Goal: Task Accomplishment & Management: Use online tool/utility

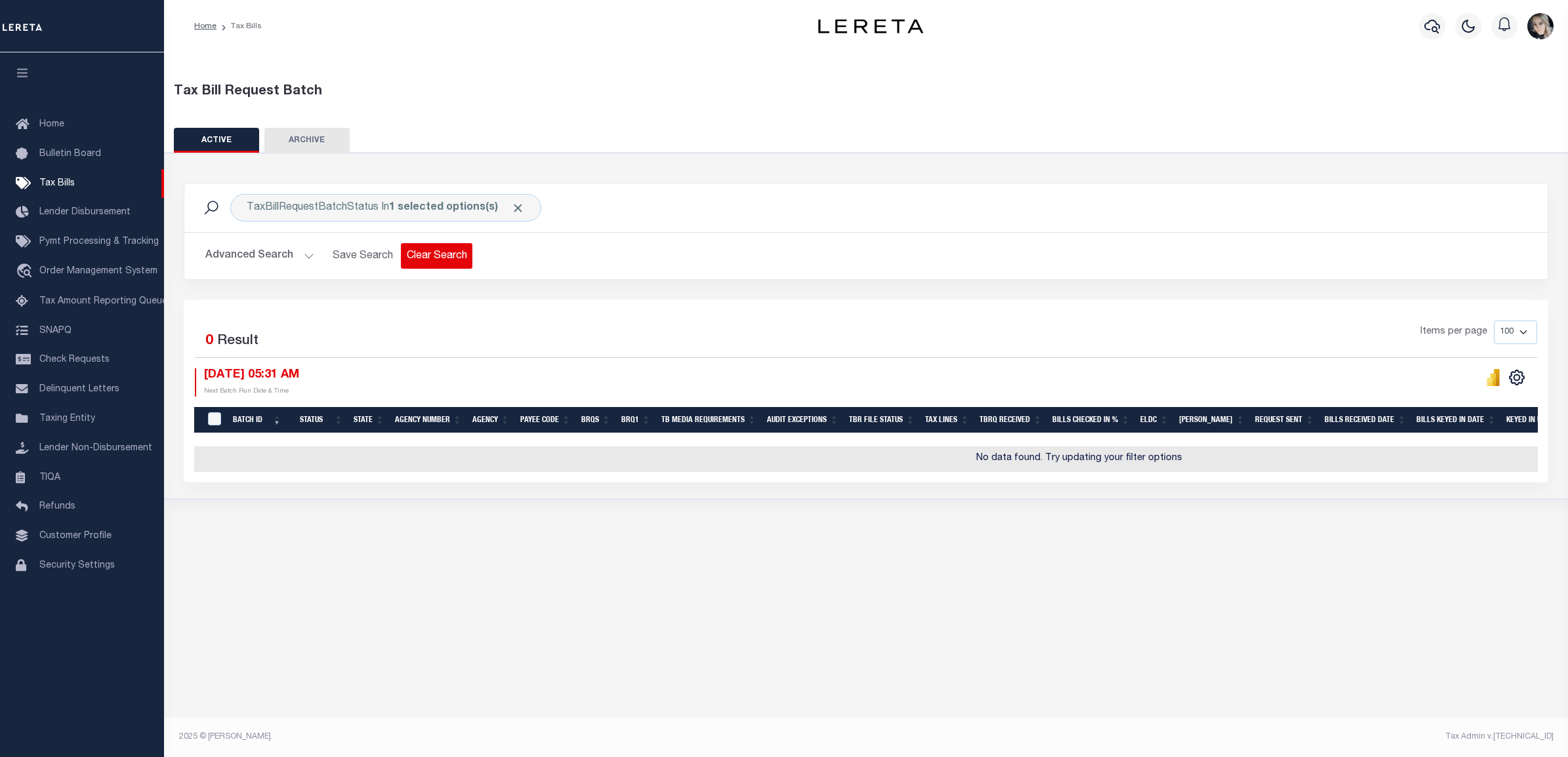
click at [413, 259] on button "Clear Search" at bounding box center [437, 256] width 71 height 26
select select
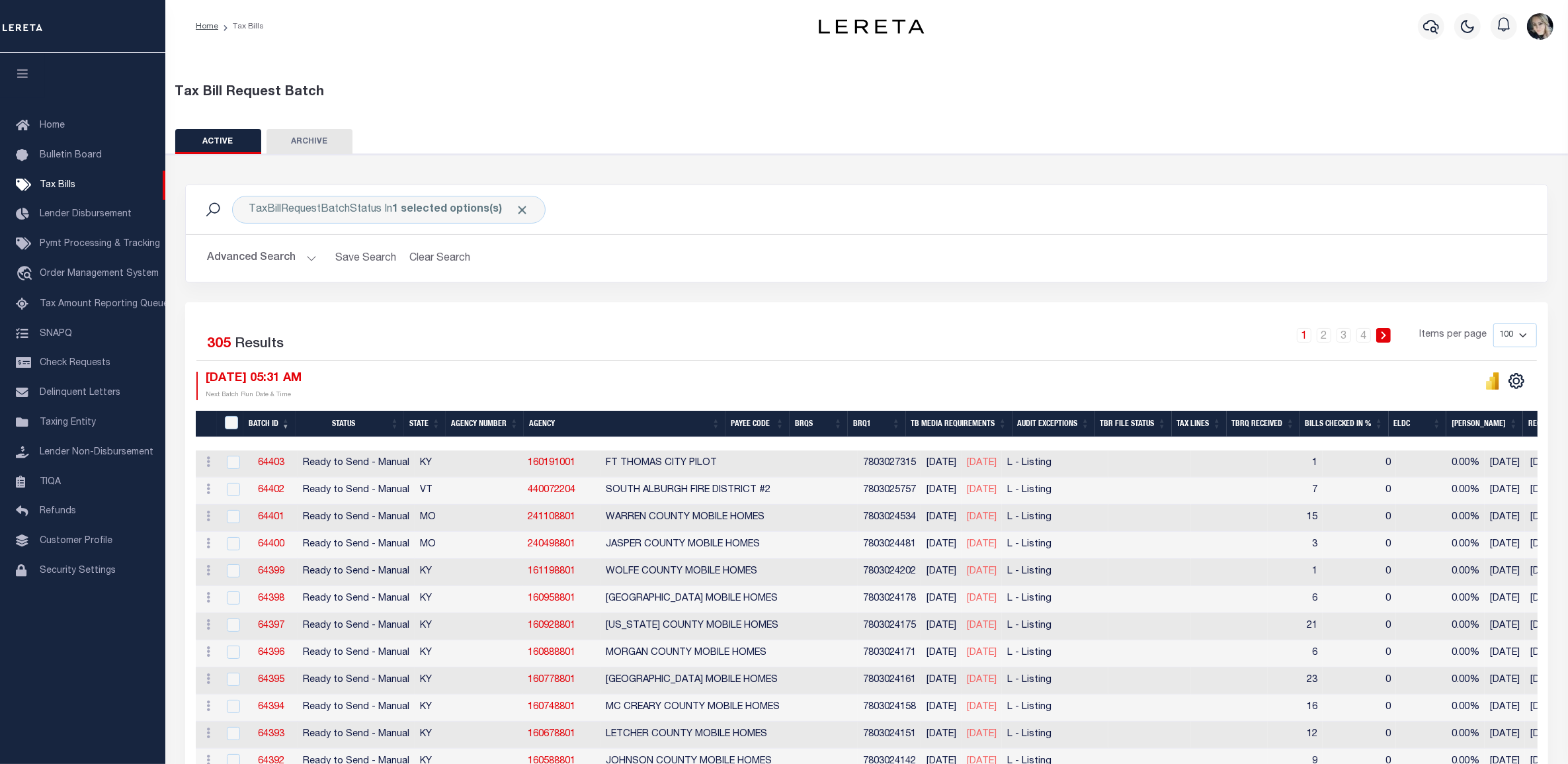
click at [243, 265] on button "Advanced Search" at bounding box center [262, 258] width 110 height 26
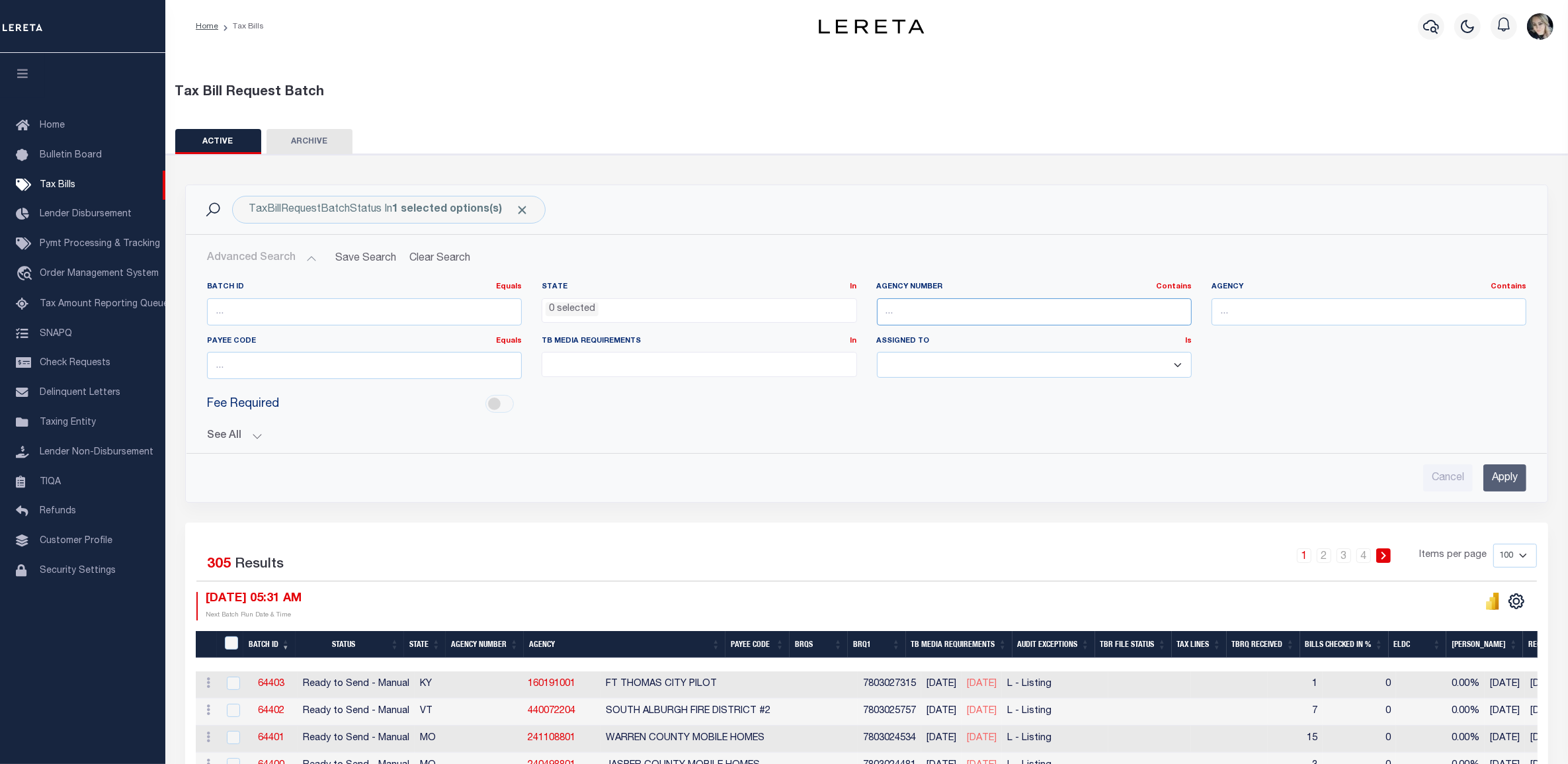
click at [976, 309] on input "text" at bounding box center [1034, 312] width 315 height 27
paste input "421700000"
type input "421700000"
click at [1507, 478] on input "Apply" at bounding box center [1505, 478] width 43 height 27
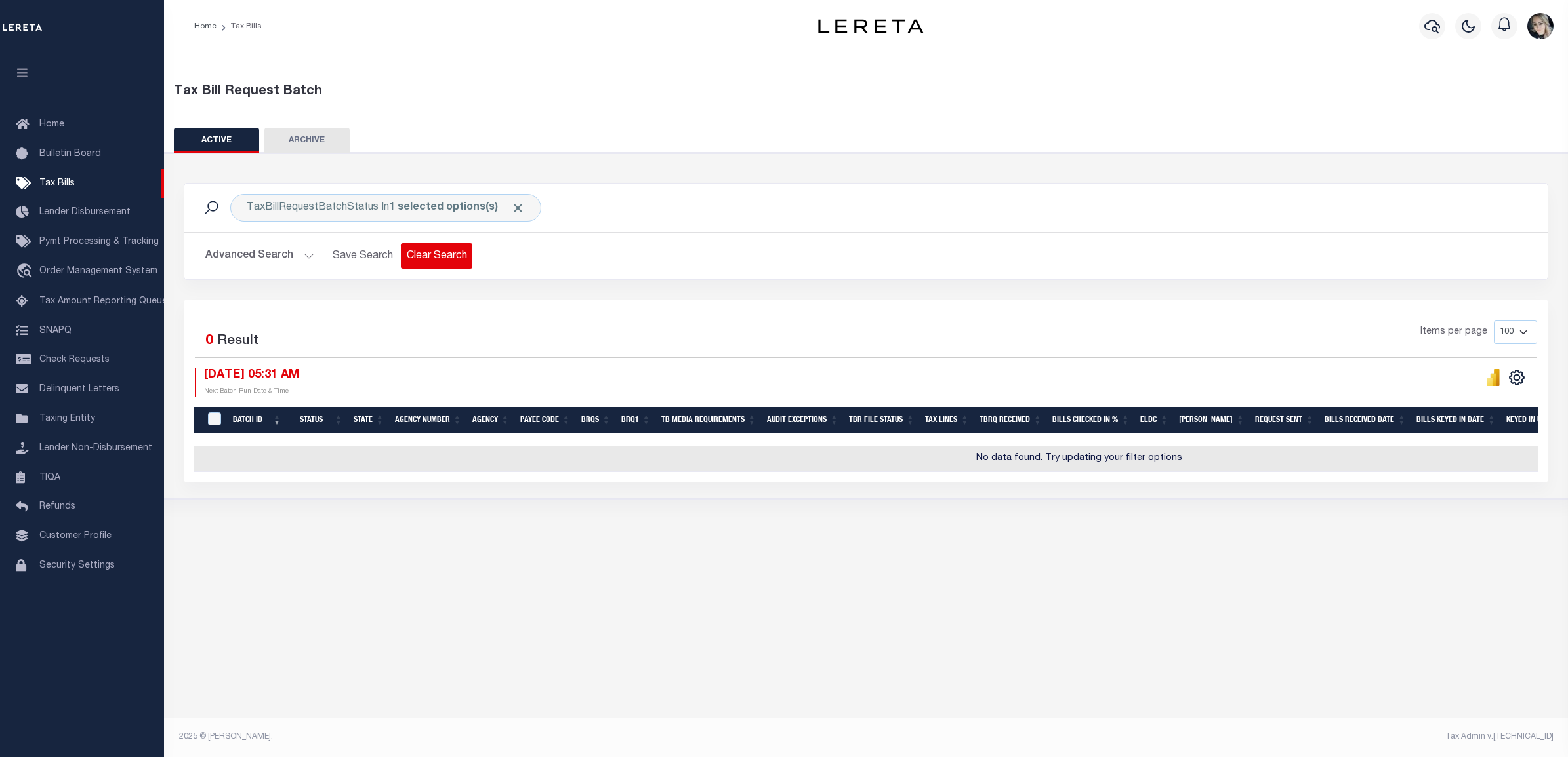
click at [420, 252] on button "Clear Search" at bounding box center [437, 256] width 71 height 26
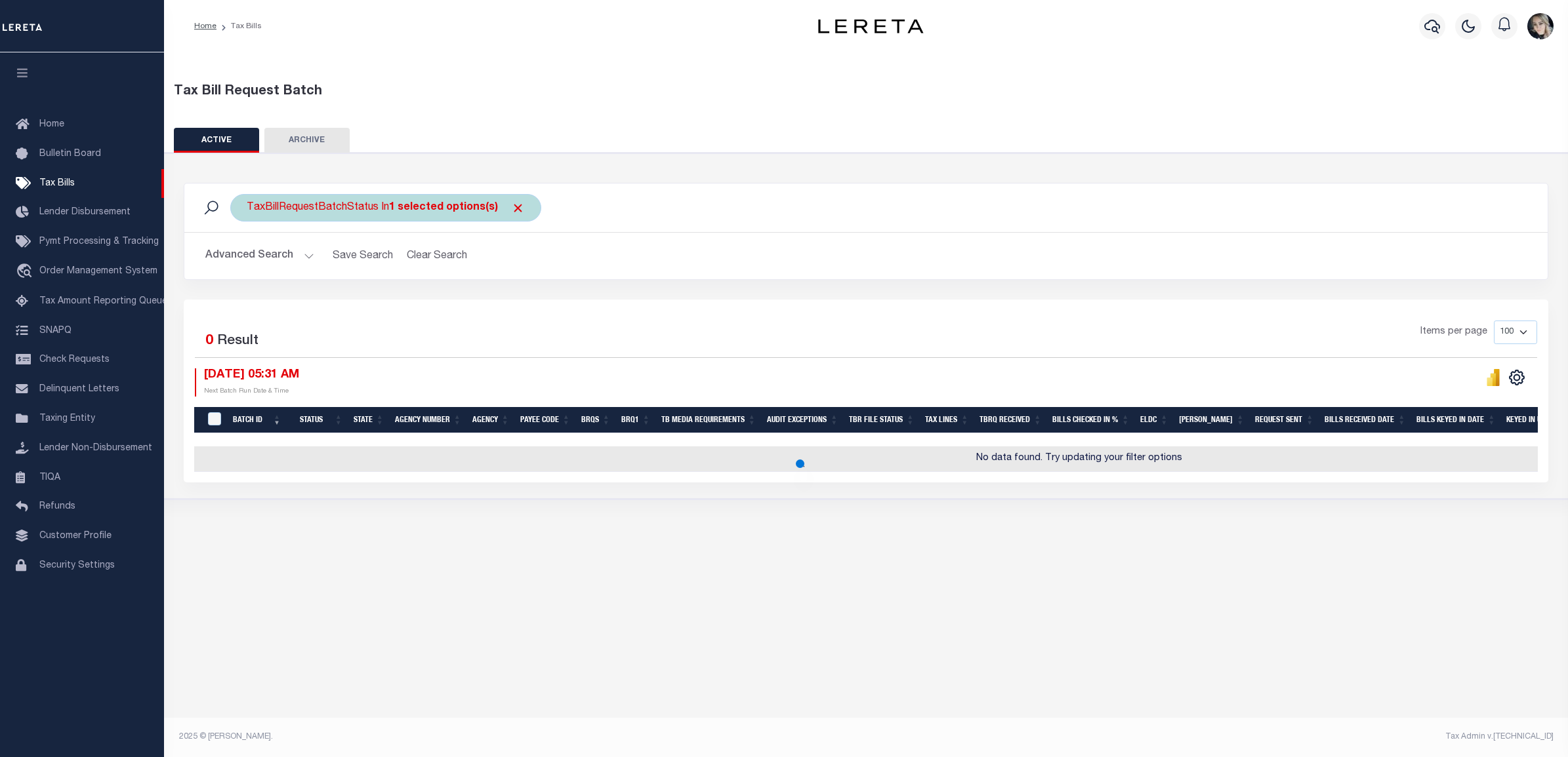
click at [521, 208] on div "TaxBillRequestBatchStatus In 1 selected options(s)" at bounding box center [386, 207] width 311 height 27
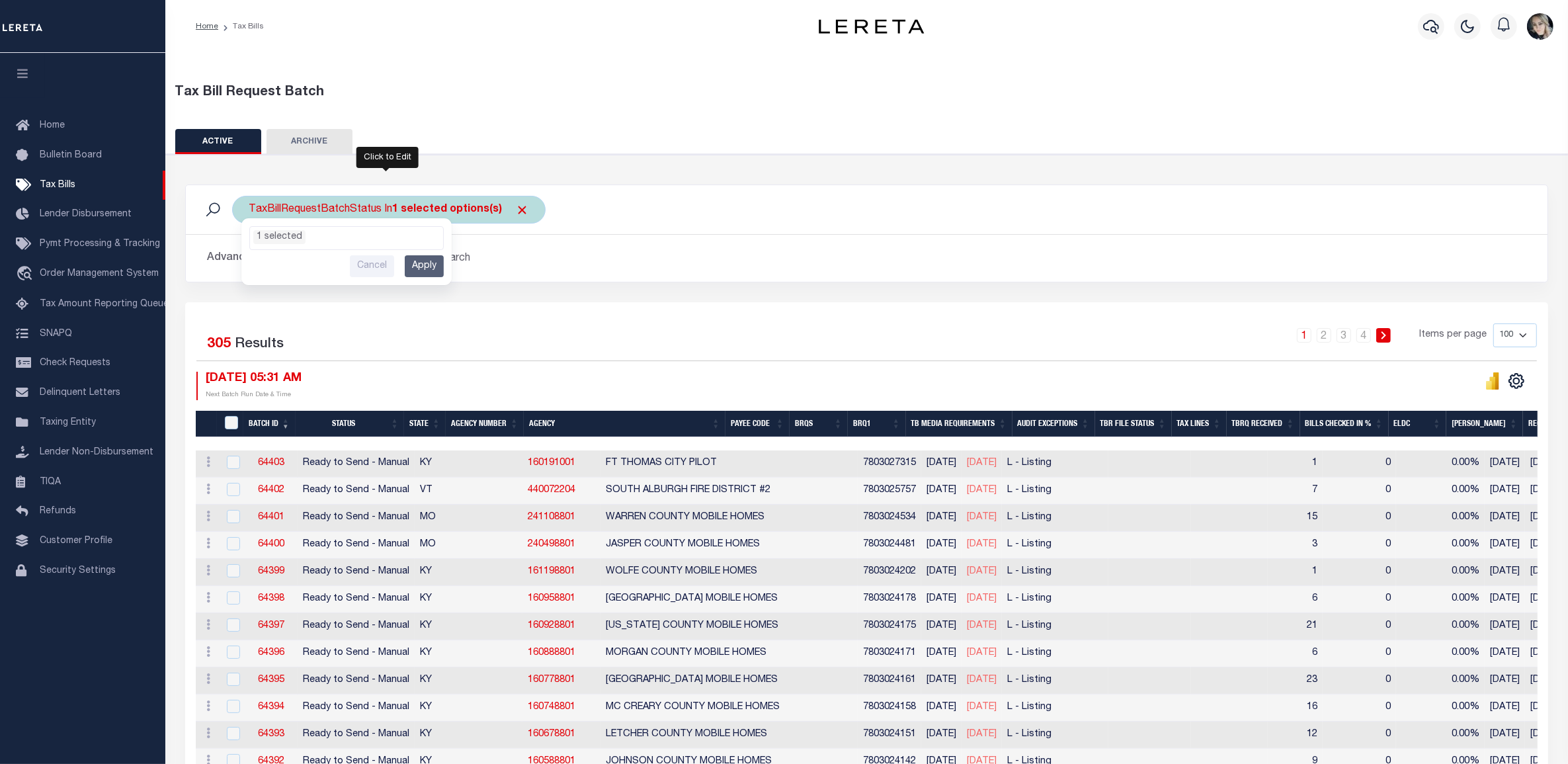
click at [387, 264] on input "Cancel" at bounding box center [372, 266] width 44 height 22
click at [520, 213] on span "Click to Remove" at bounding box center [522, 210] width 14 height 14
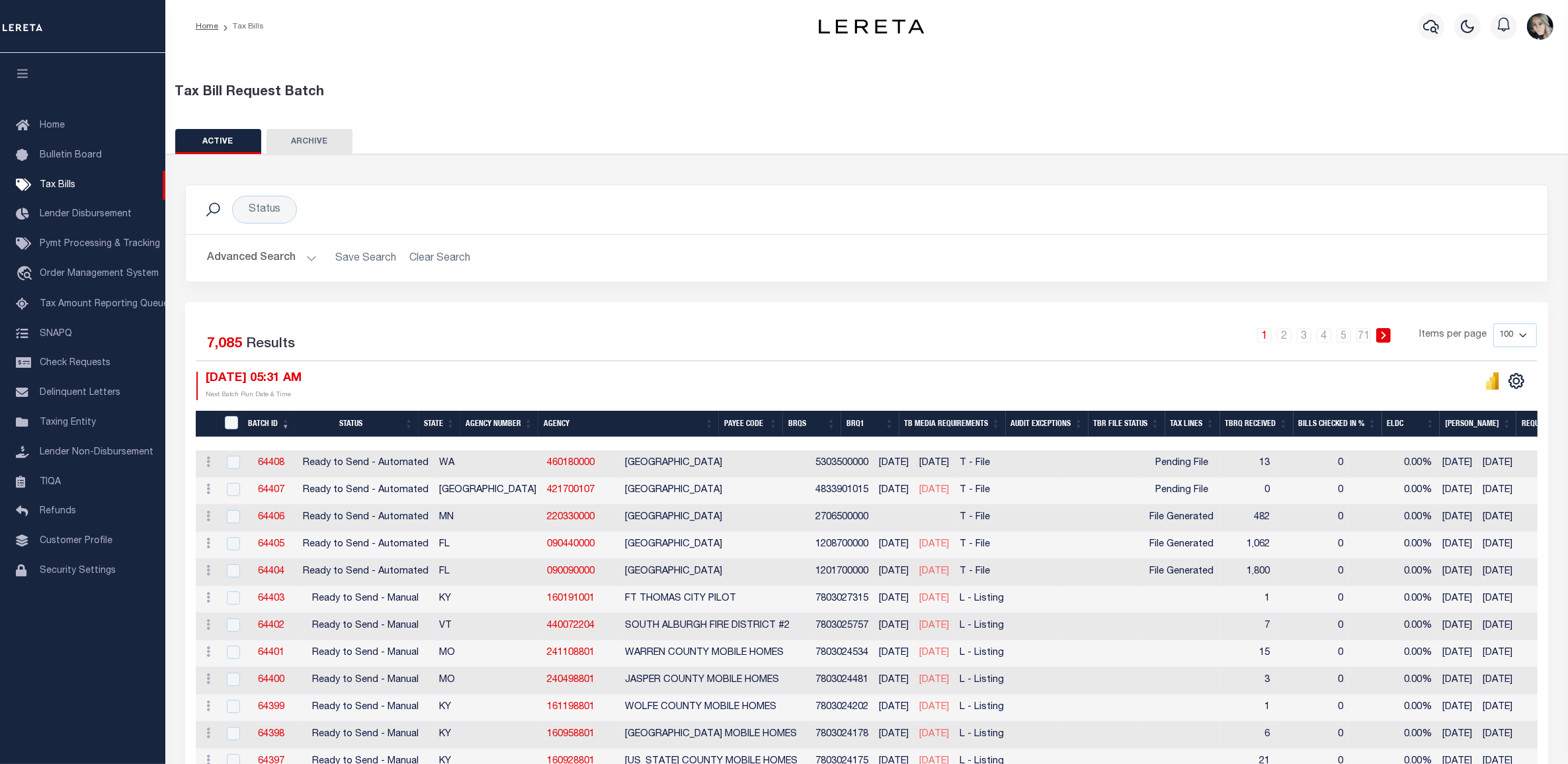
click at [244, 256] on button "Advanced Search" at bounding box center [262, 258] width 110 height 26
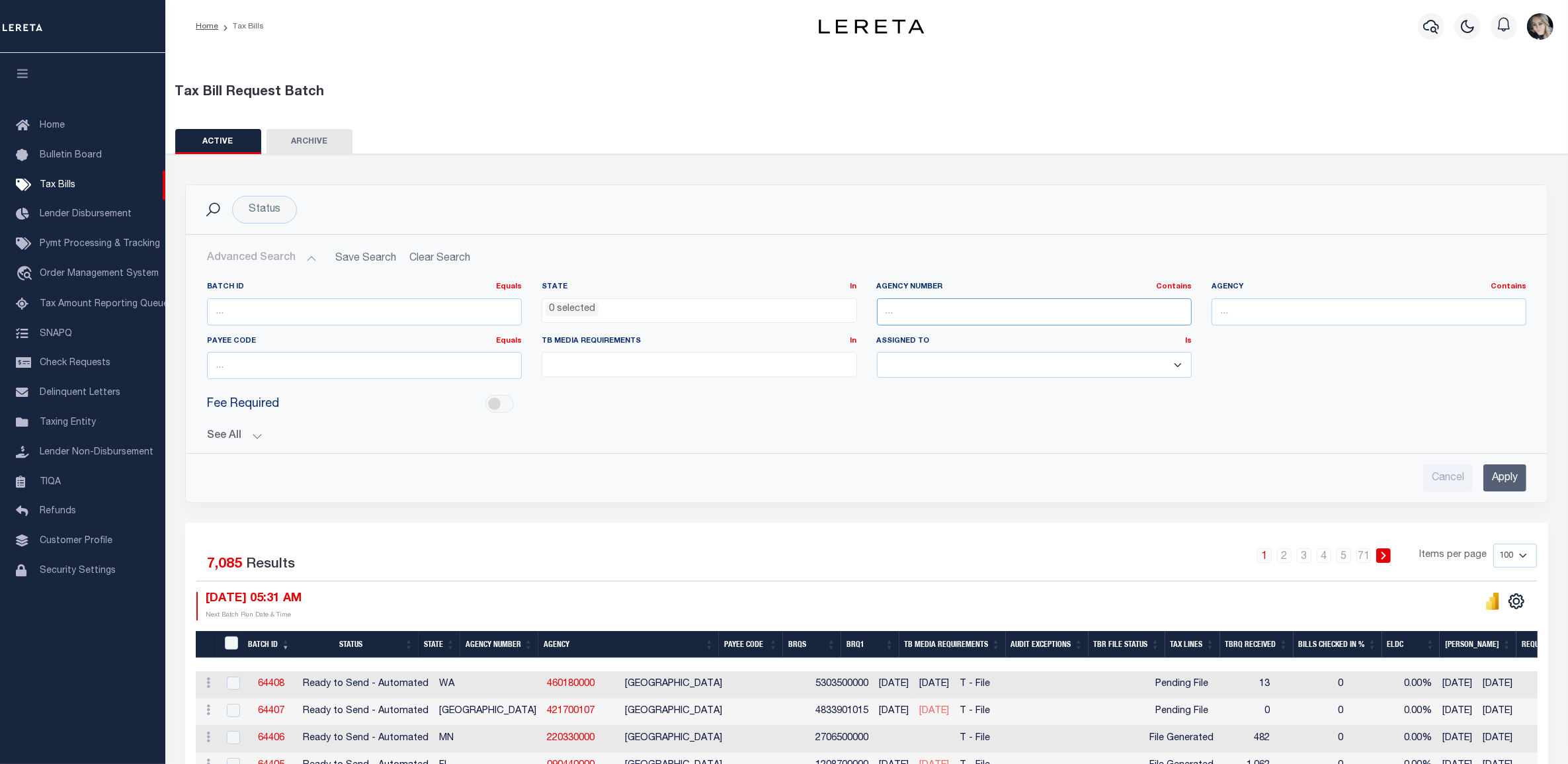
click at [964, 316] on input "text" at bounding box center [1034, 312] width 315 height 27
paste input "421700000"
type input "421700000"
click at [1514, 476] on input "Apply" at bounding box center [1505, 478] width 43 height 27
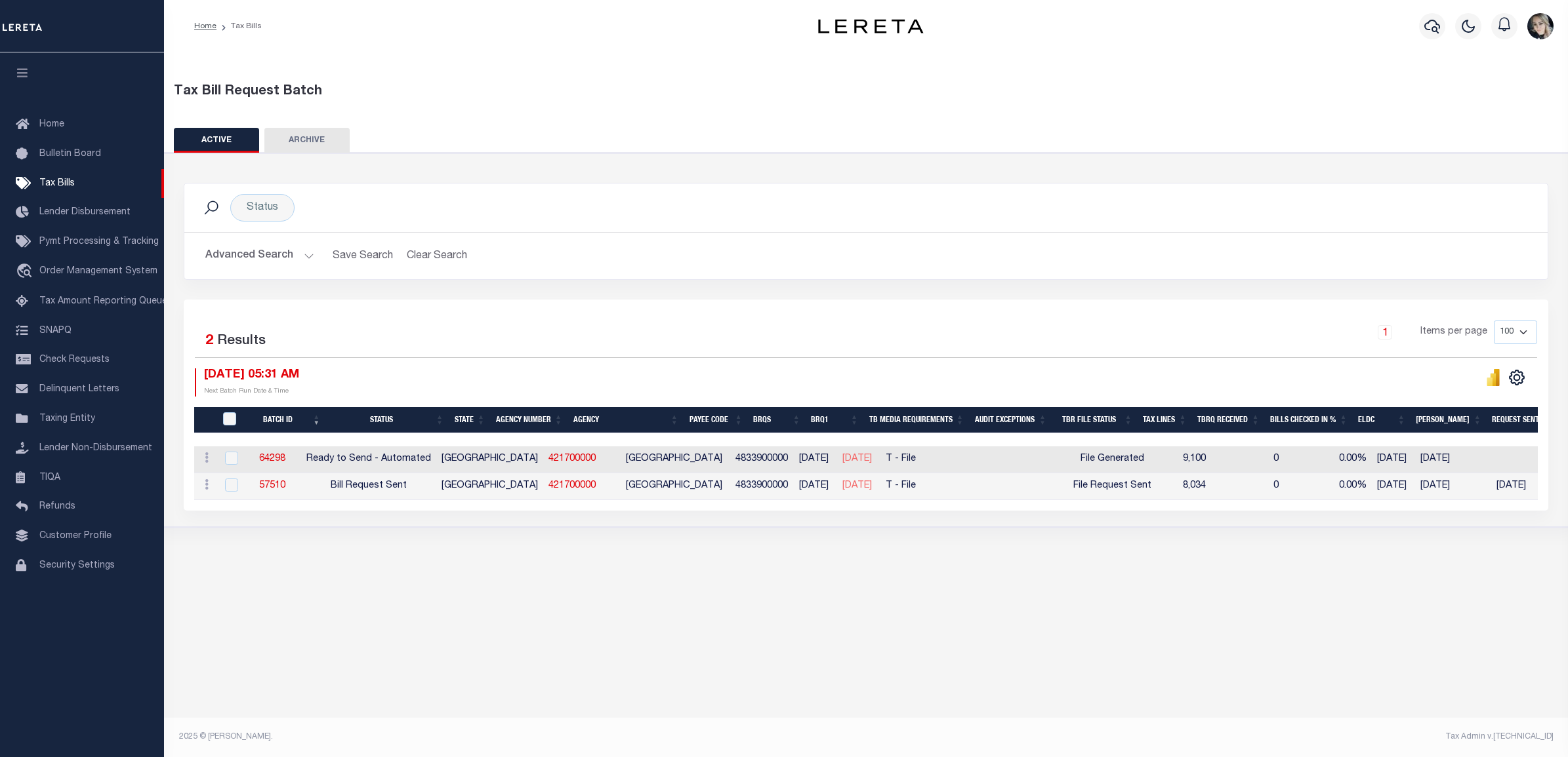
click at [223, 466] on div at bounding box center [229, 459] width 16 height 15
checkbox input "true"
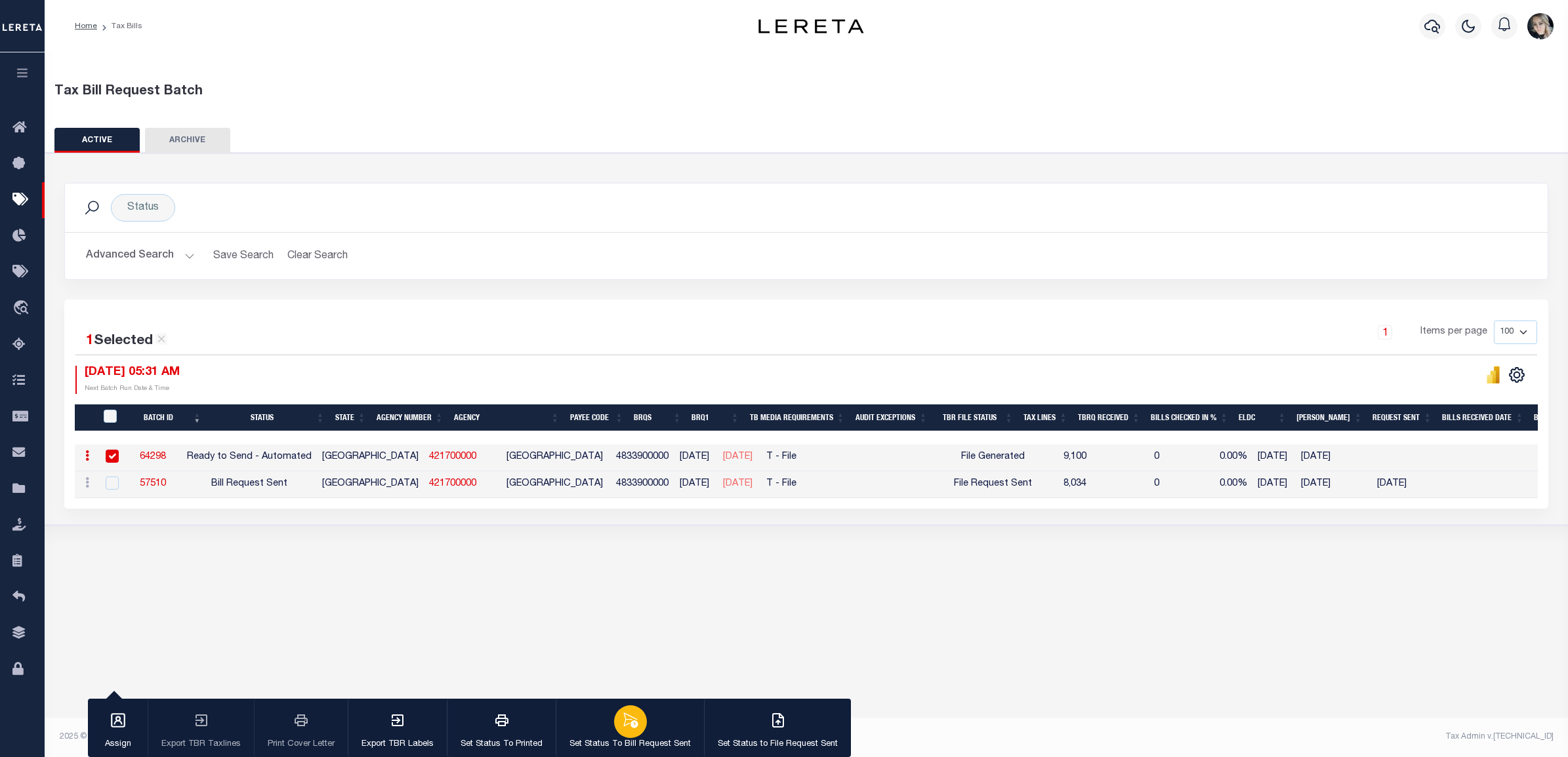
click at [622, 723] on icon "button" at bounding box center [630, 720] width 17 height 17
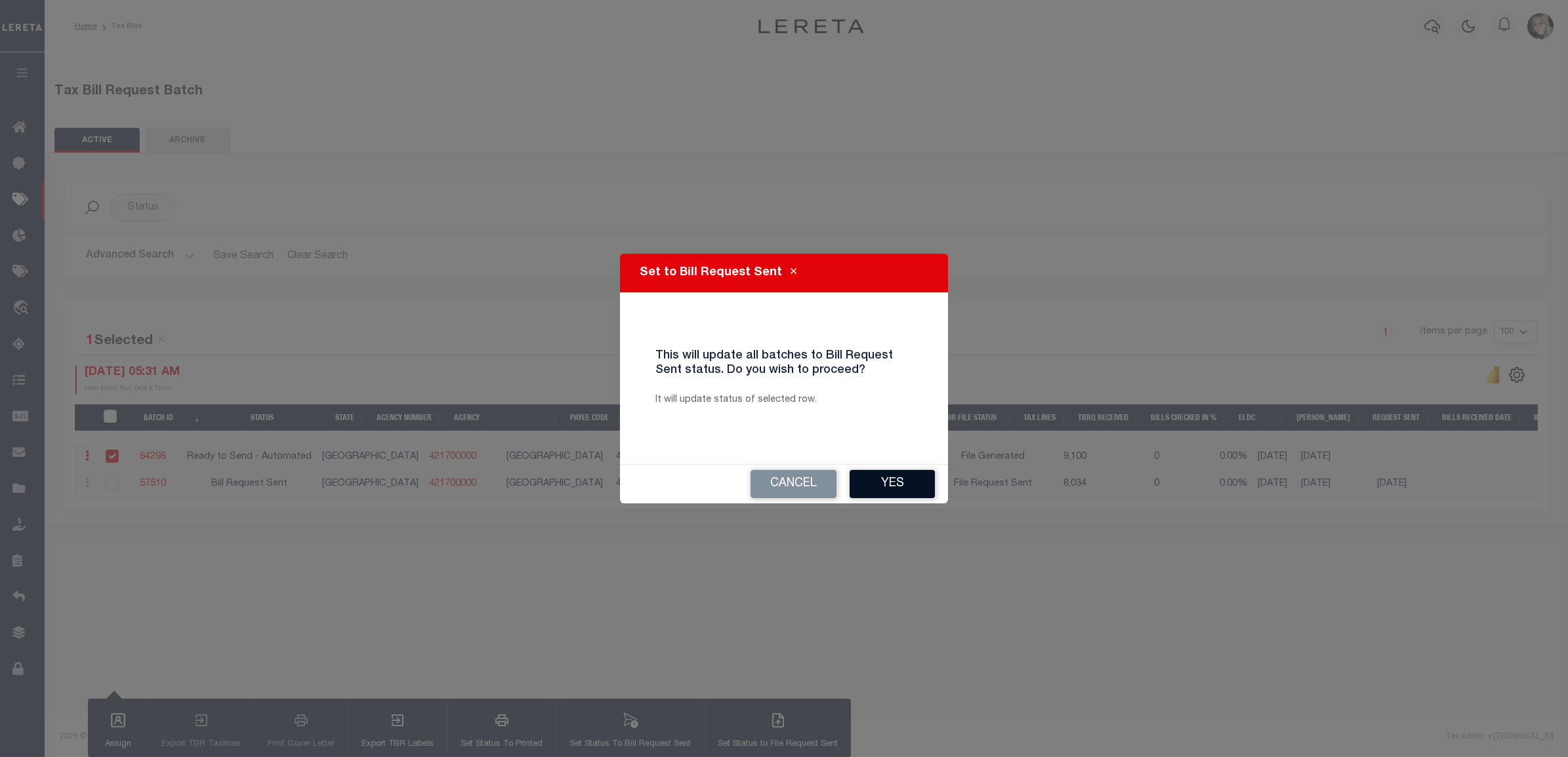
click at [890, 484] on button "Yes" at bounding box center [892, 484] width 85 height 28
